Goal: Communication & Community: Connect with others

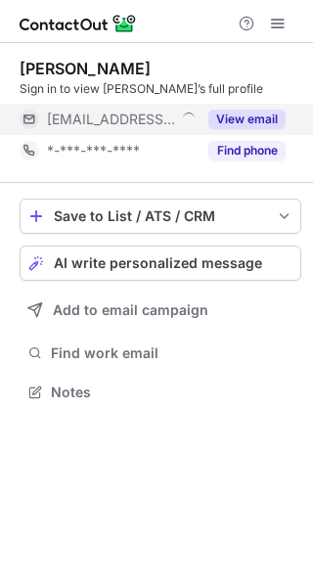
scroll to position [379, 313]
click at [240, 107] on div "View email" at bounding box center [241, 119] width 89 height 31
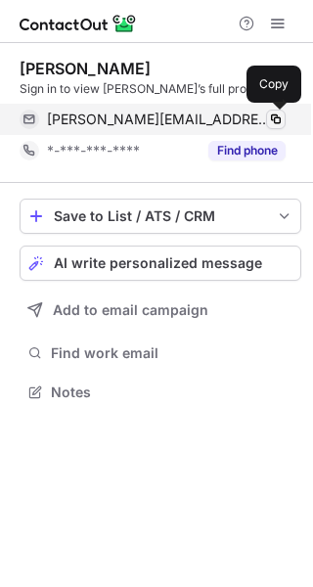
click at [277, 113] on span at bounding box center [276, 120] width 16 height 16
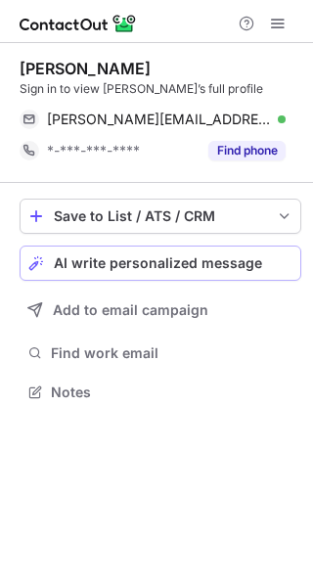
click at [197, 262] on span "AI write personalized message" at bounding box center [158, 263] width 208 height 16
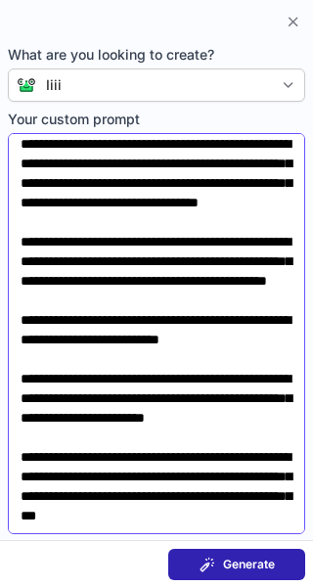
scroll to position [0, 0]
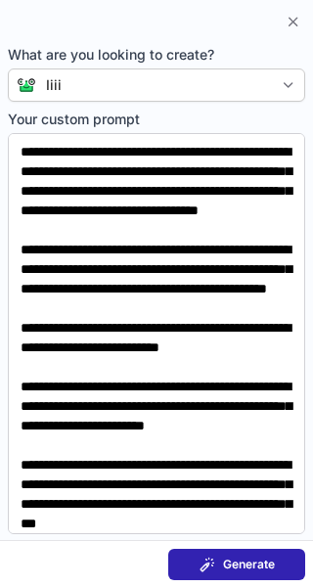
click at [254, 564] on span "Generate" at bounding box center [249, 565] width 52 height 16
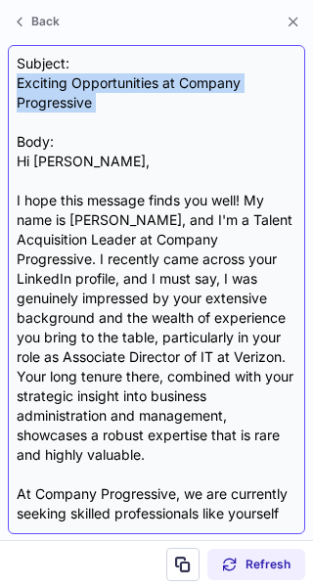
drag, startPoint x: 14, startPoint y: 75, endPoint x: 176, endPoint y: 125, distance: 169.9
click at [176, 125] on div "Subject: Exciting Opportunities at Company Progressive Body: Hi Charlie, I hope…" at bounding box center [156, 289] width 297 height 489
copy div "Exciting Opportunities at Company Progressive"
drag, startPoint x: 22, startPoint y: 149, endPoint x: 110, endPoint y: 54, distance: 128.8
click at [110, 54] on div "Subject: Exciting Opportunities at Company Progressive Body: Hi Charlie, I hope…" at bounding box center [157, 289] width 280 height 471
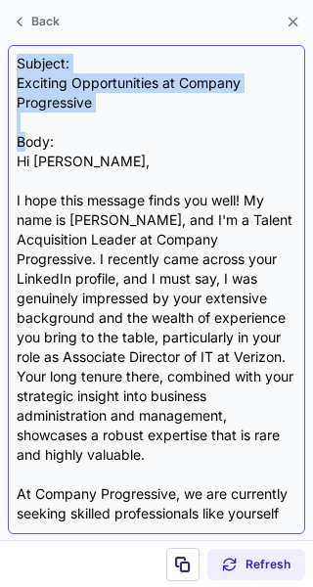
click at [137, 110] on div "Subject: Exciting Opportunities at Company Progressive Body: Hi Charlie, I hope…" at bounding box center [157, 289] width 280 height 471
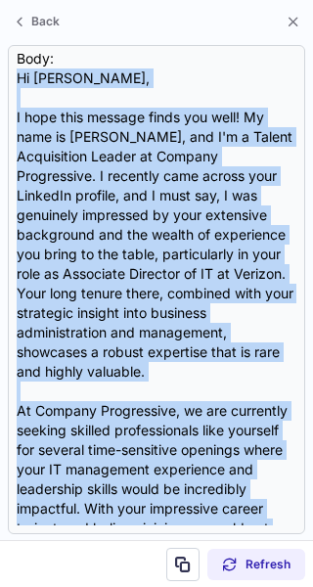
scroll to position [546, 0]
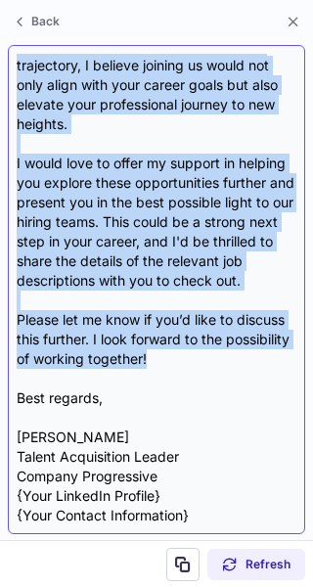
drag, startPoint x: 15, startPoint y: 156, endPoint x: 223, endPoint y: 365, distance: 295.3
click at [223, 365] on div "Subject: Exciting Opportunities at Company Progressive Body: Hi Charlie, I hope…" at bounding box center [156, 289] width 297 height 489
copy div "Hi Charlie, I hope this message finds you well! My name is Gabe De León, and I'…"
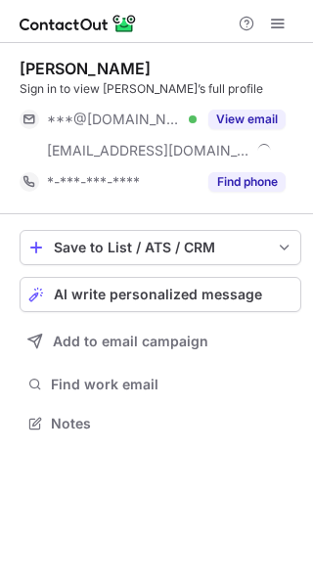
scroll to position [410, 313]
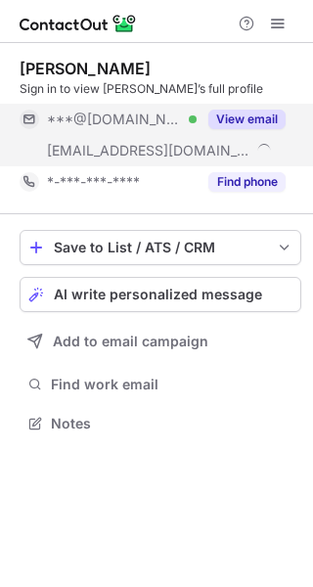
click at [236, 119] on button "View email" at bounding box center [246, 120] width 77 height 20
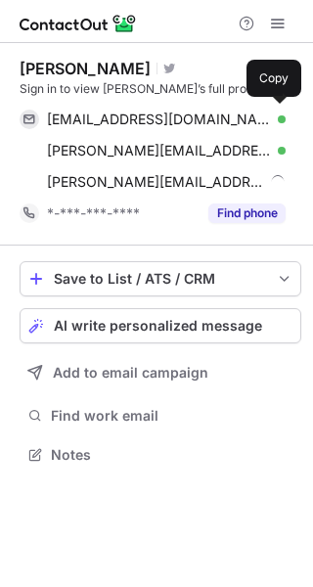
scroll to position [441, 313]
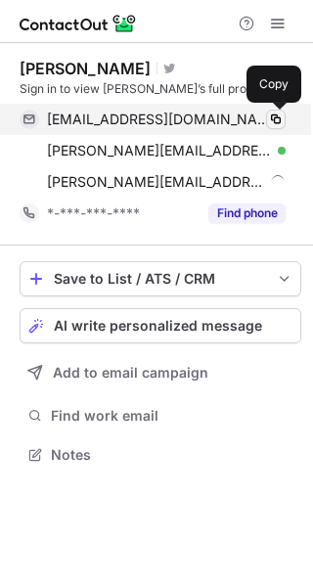
click at [275, 119] on span at bounding box center [276, 120] width 16 height 16
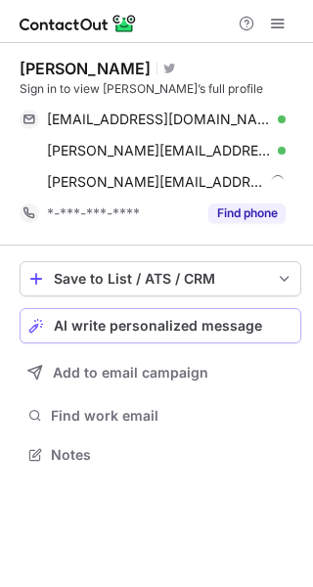
click at [201, 318] on span "AI write personalized message" at bounding box center [158, 326] width 208 height 16
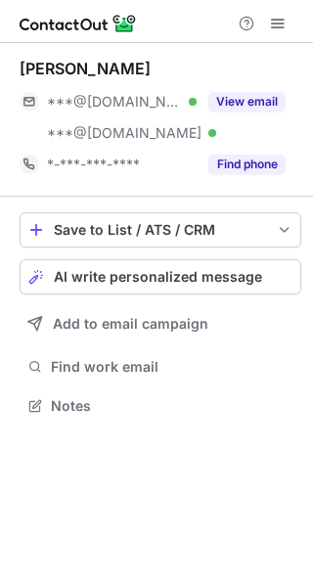
scroll to position [392, 313]
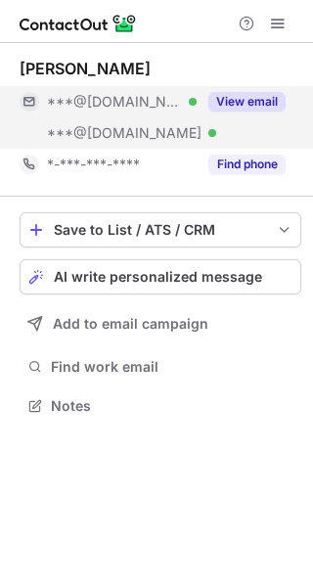
click at [253, 90] on div "View email" at bounding box center [241, 101] width 89 height 31
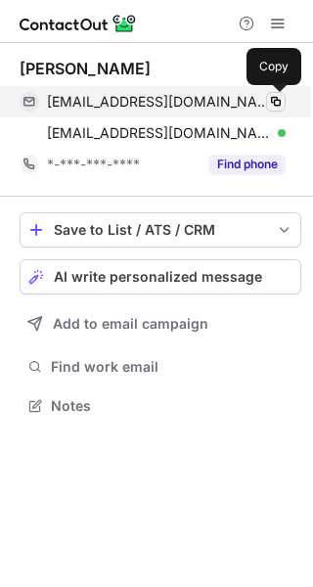
click at [271, 95] on span at bounding box center [276, 102] width 16 height 16
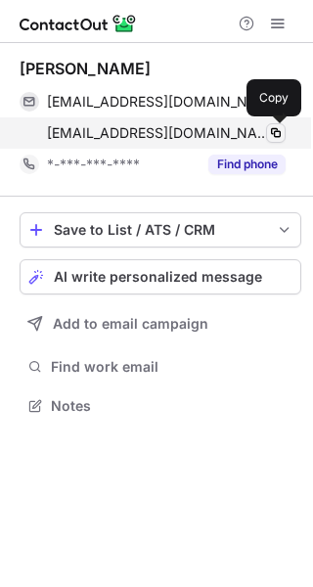
click at [278, 127] on span at bounding box center [276, 133] width 16 height 16
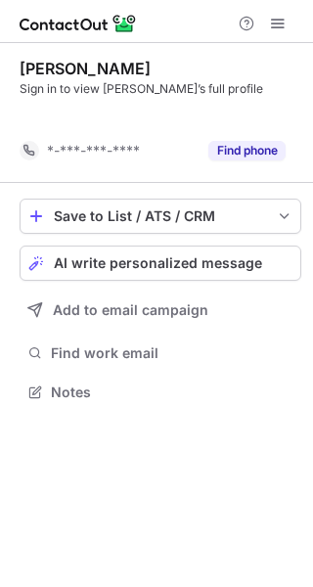
scroll to position [347, 313]
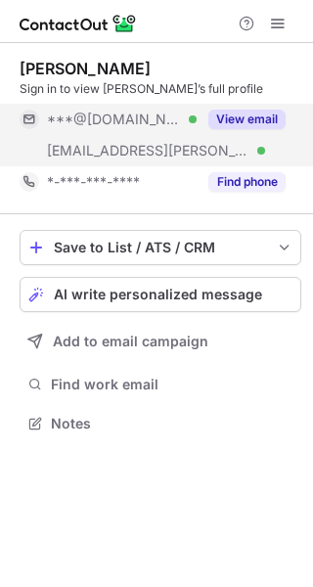
scroll to position [410, 313]
click at [252, 105] on div "View email" at bounding box center [241, 119] width 89 height 31
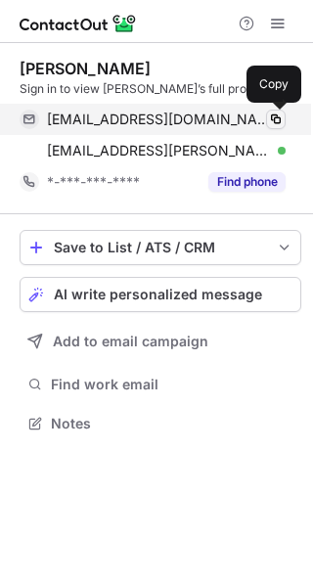
click at [275, 111] on button at bounding box center [276, 120] width 20 height 20
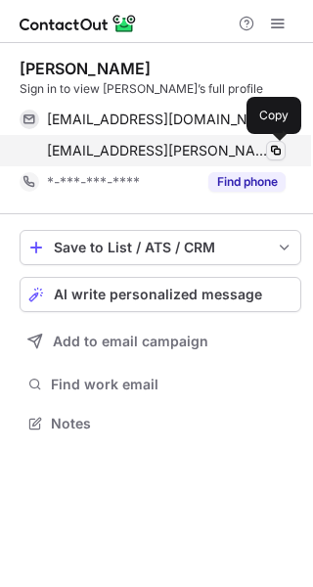
click at [278, 141] on button at bounding box center [276, 151] width 20 height 20
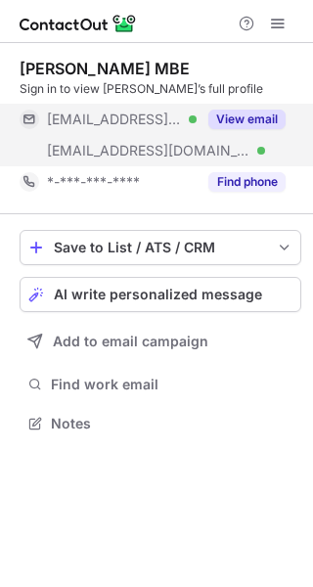
scroll to position [410, 313]
click at [261, 117] on button "View email" at bounding box center [246, 120] width 77 height 20
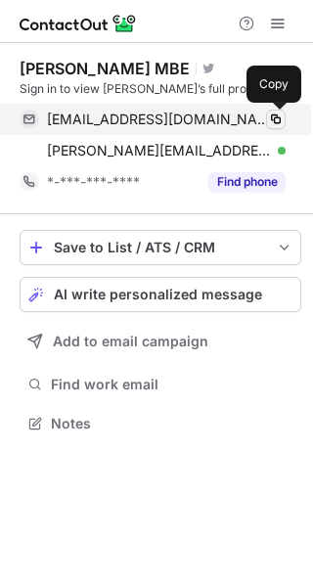
click at [268, 117] on span at bounding box center [276, 120] width 16 height 16
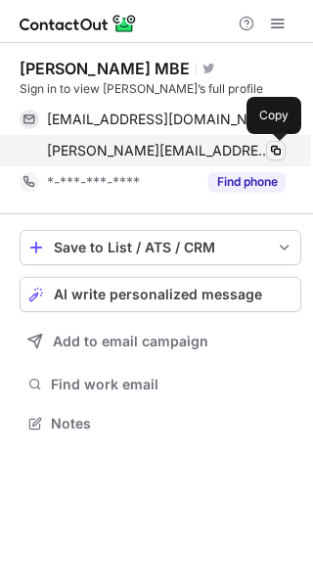
click at [266, 149] on button at bounding box center [276, 151] width 20 height 20
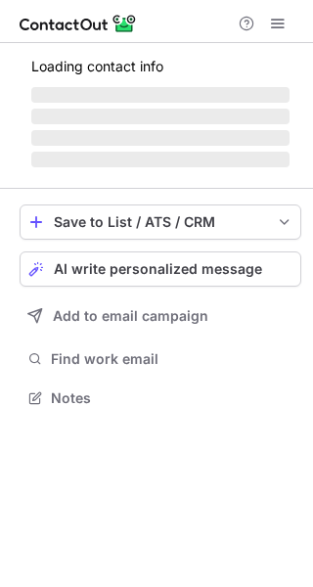
scroll to position [410, 313]
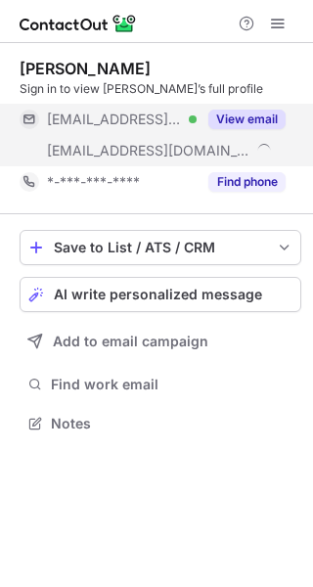
click at [250, 112] on button "View email" at bounding box center [246, 120] width 77 height 20
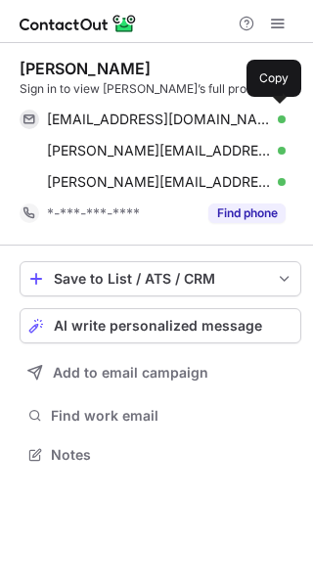
scroll to position [441, 313]
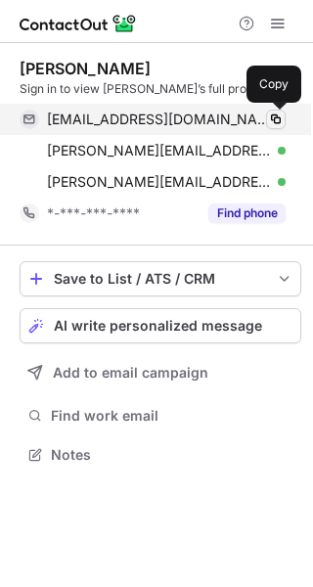
click at [275, 112] on span at bounding box center [276, 120] width 16 height 16
click at [282, 113] on span at bounding box center [276, 120] width 16 height 16
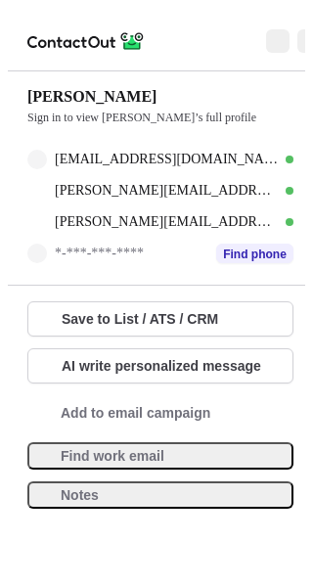
scroll to position [441, 313]
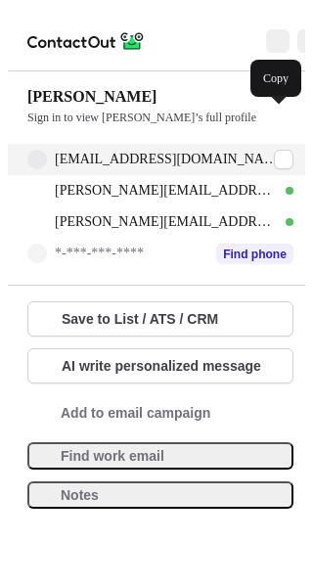
click at [280, 144] on div "[EMAIL_ADDRESS][DOMAIN_NAME] Verified Copy" at bounding box center [160, 159] width 266 height 31
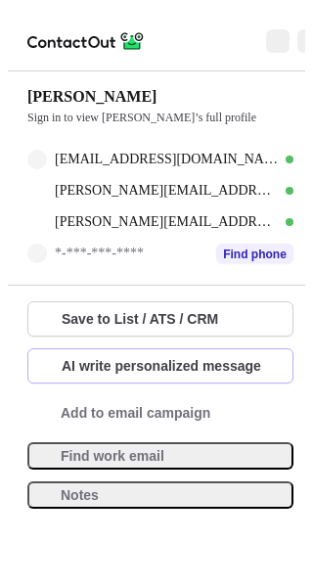
click at [227, 358] on span "AI write personalized message" at bounding box center [162, 366] width 200 height 16
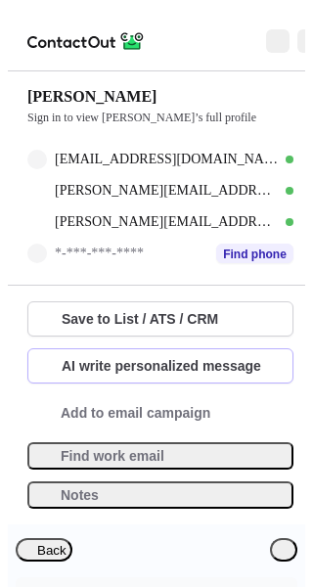
drag, startPoint x: 17, startPoint y: 78, endPoint x: 179, endPoint y: 119, distance: 167.5
copy div "Exciting Opportunities for You at Company Progressive"
drag, startPoint x: 18, startPoint y: 156, endPoint x: 273, endPoint y: 409, distance: 359.7
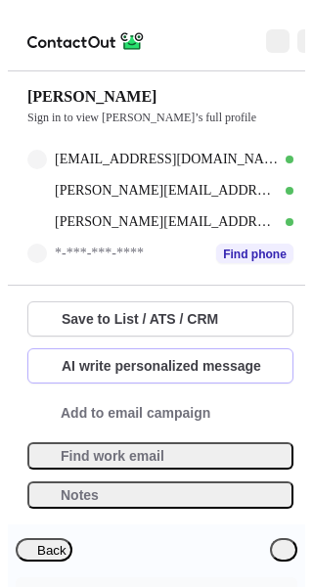
copy div "Hi Maxine, I hope this message finds you well. I recently came across your Link…"
